Goal: Task Accomplishment & Management: Use online tool/utility

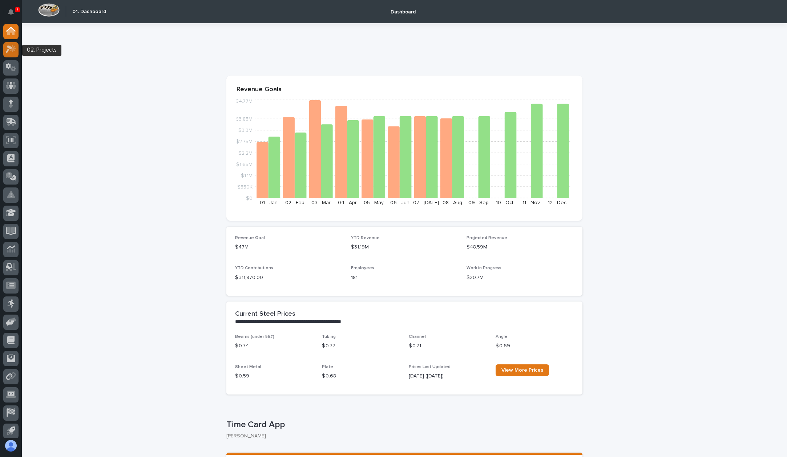
click at [11, 49] on icon at bounding box center [11, 49] width 11 height 8
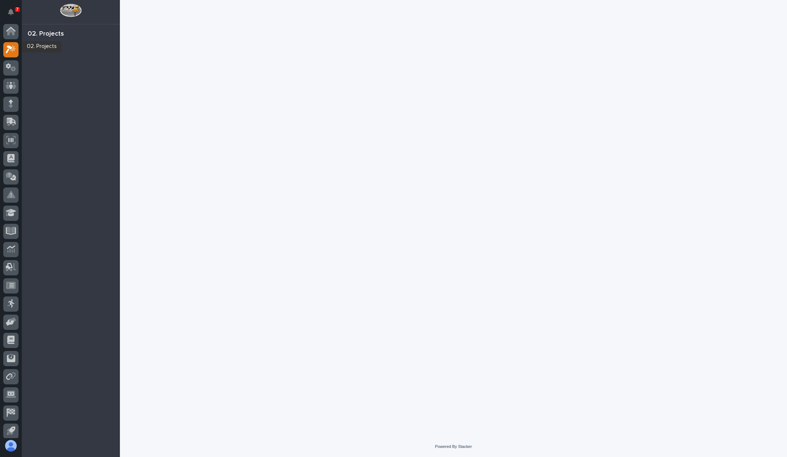
scroll to position [3, 0]
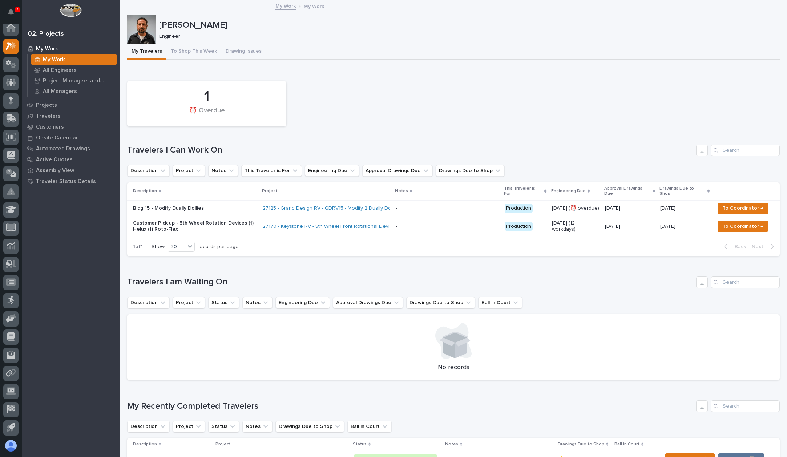
click at [470, 211] on p at bounding box center [447, 208] width 103 height 6
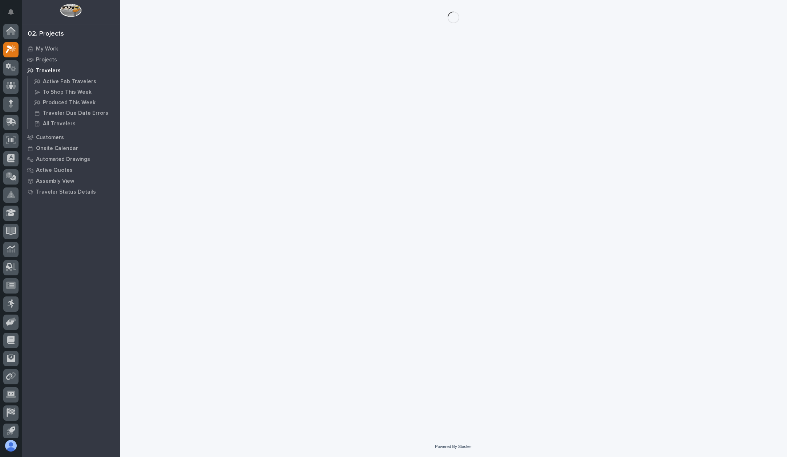
scroll to position [3, 0]
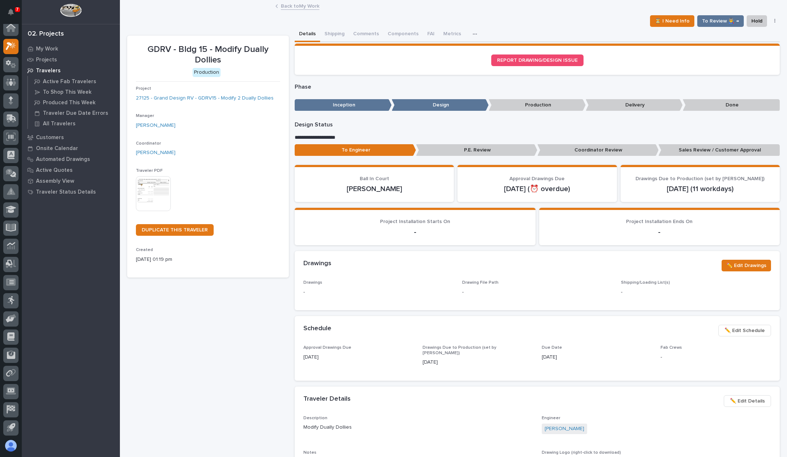
click at [774, 22] on icon "button" at bounding box center [774, 21] width 1 height 4
click at [733, 1] on div "**********" at bounding box center [453, 382] width 653 height 763
click at [728, 21] on span "To Review 👨‍🏭 →" at bounding box center [720, 21] width 37 height 9
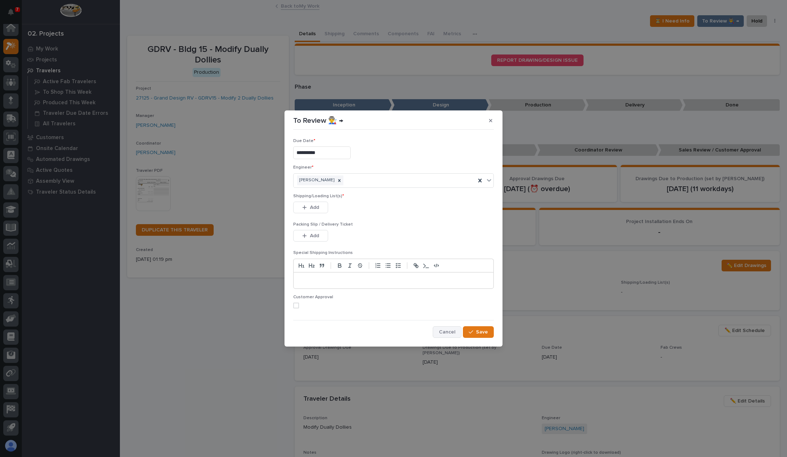
click at [451, 329] on span "Cancel" at bounding box center [447, 332] width 16 height 7
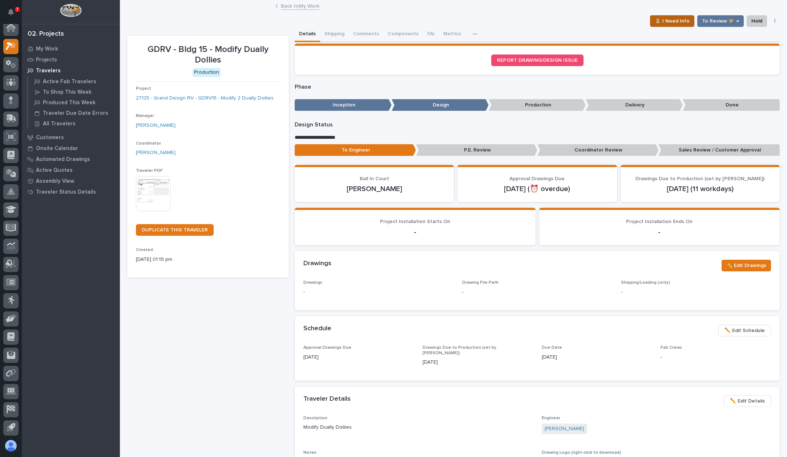
click at [663, 24] on span "⏳ I Need Info" at bounding box center [672, 21] width 35 height 9
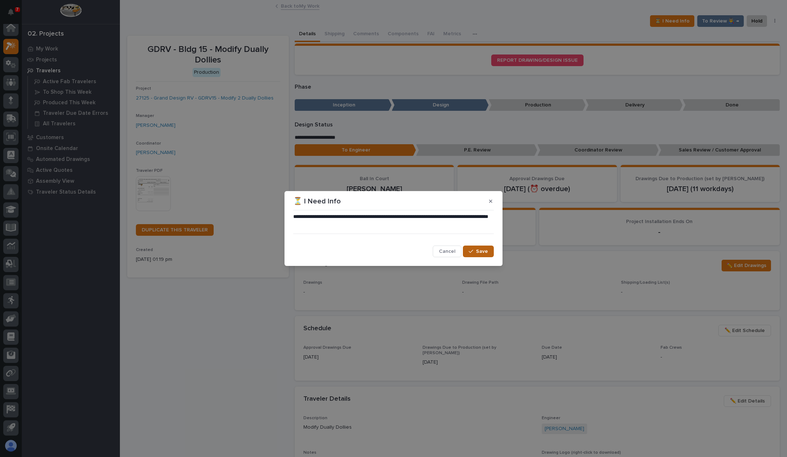
click at [482, 254] on span "Save" at bounding box center [482, 251] width 12 height 7
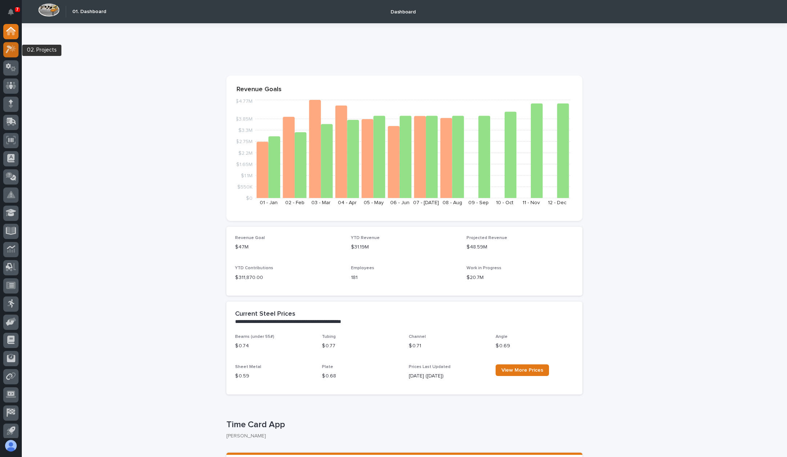
click at [12, 46] on icon at bounding box center [11, 49] width 11 height 8
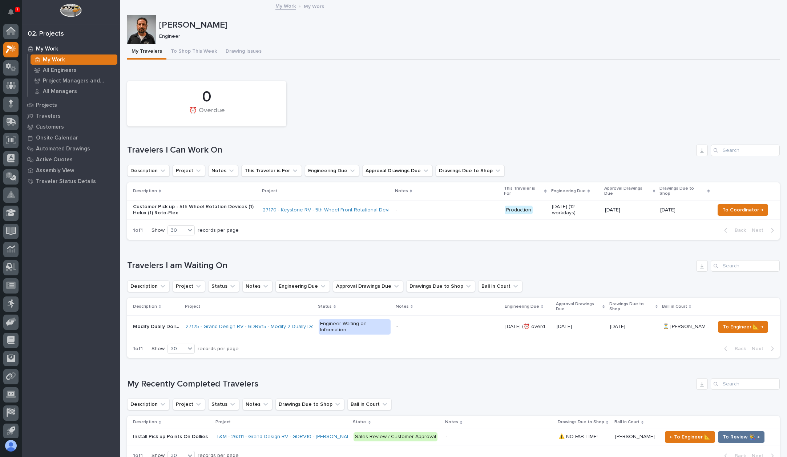
scroll to position [3, 0]
click at [748, 206] on span "To Coordinator →" at bounding box center [742, 210] width 41 height 9
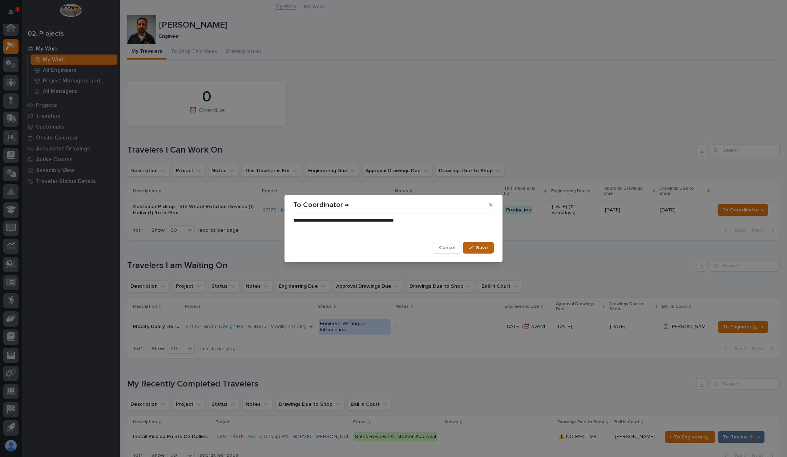
click at [482, 248] on span "Save" at bounding box center [482, 248] width 12 height 7
